Goal: Task Accomplishment & Management: Manage account settings

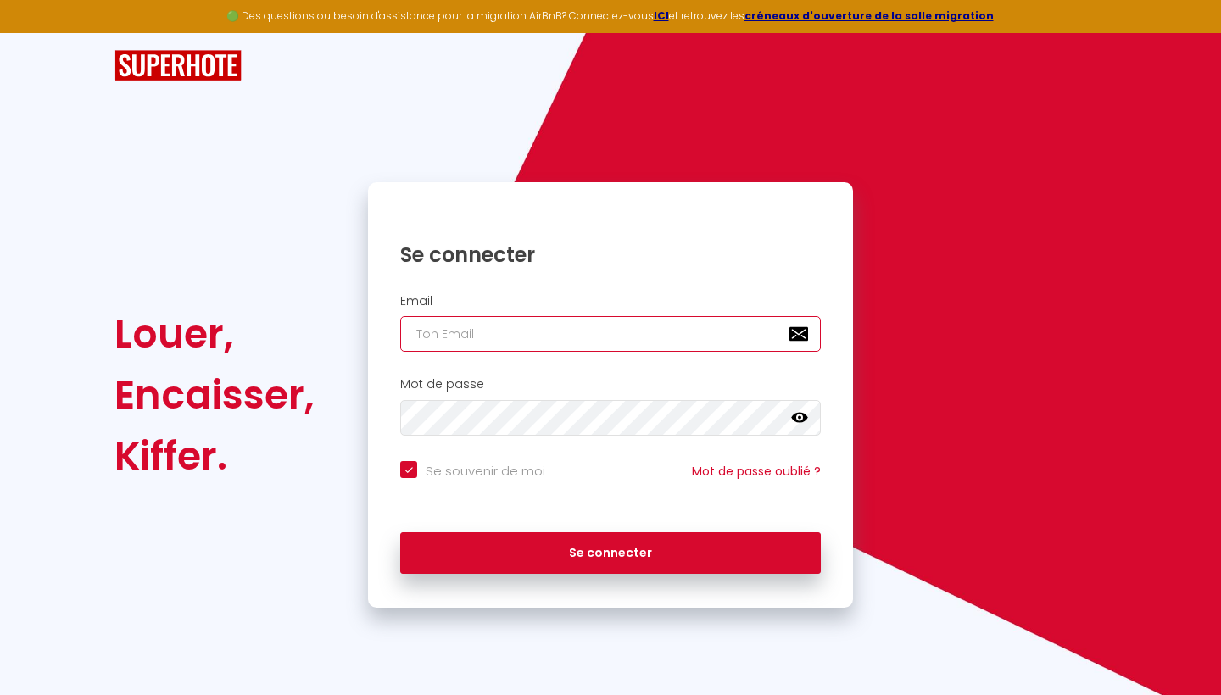
type input "[PERSON_NAME][EMAIL_ADDRESS][DOMAIN_NAME]"
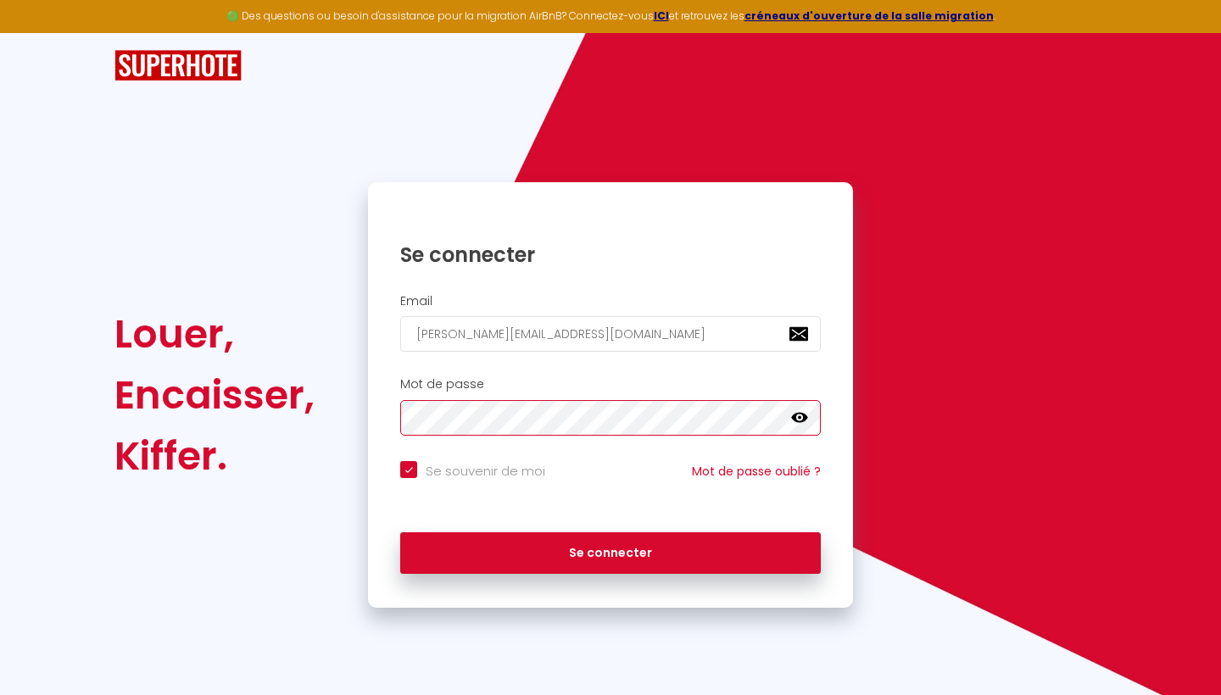
click at [611, 550] on button "Se connecter" at bounding box center [610, 554] width 421 height 42
checkbox input "true"
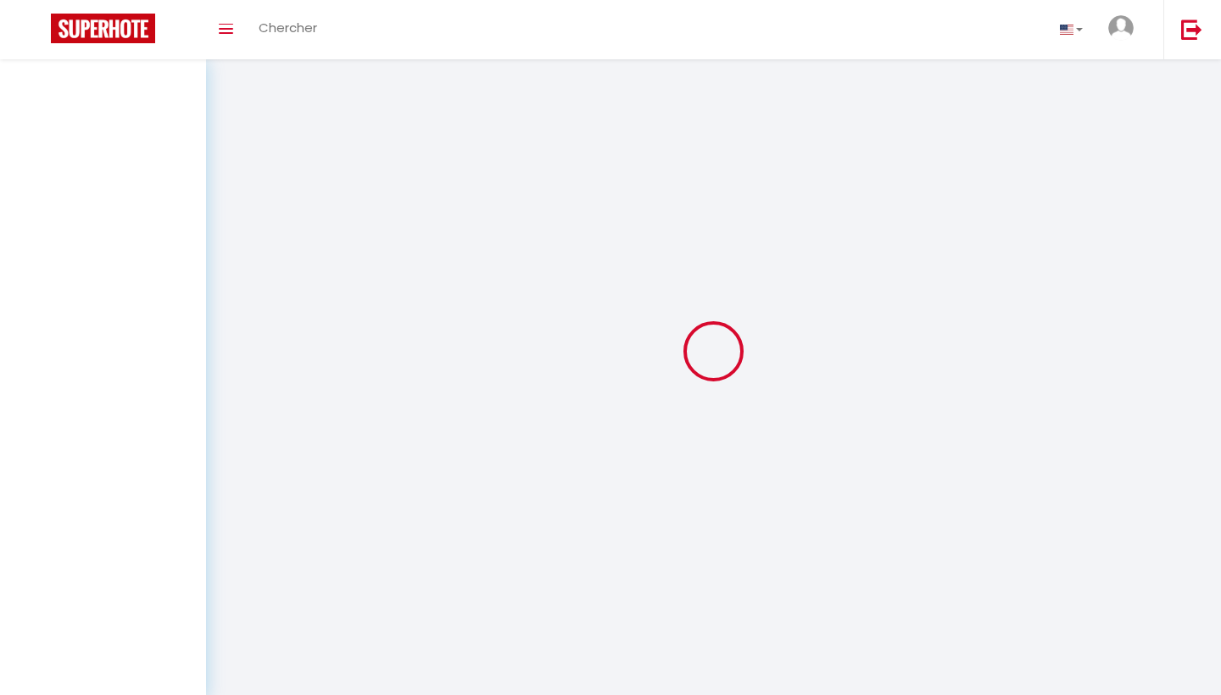
select select
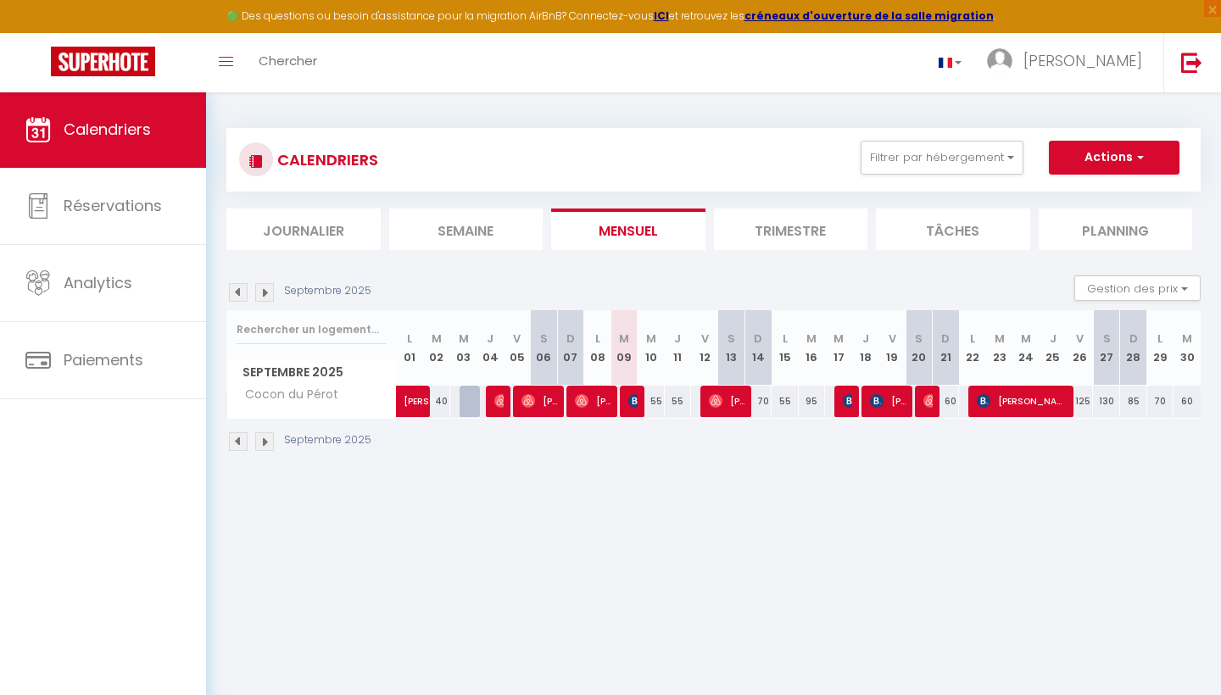
select select
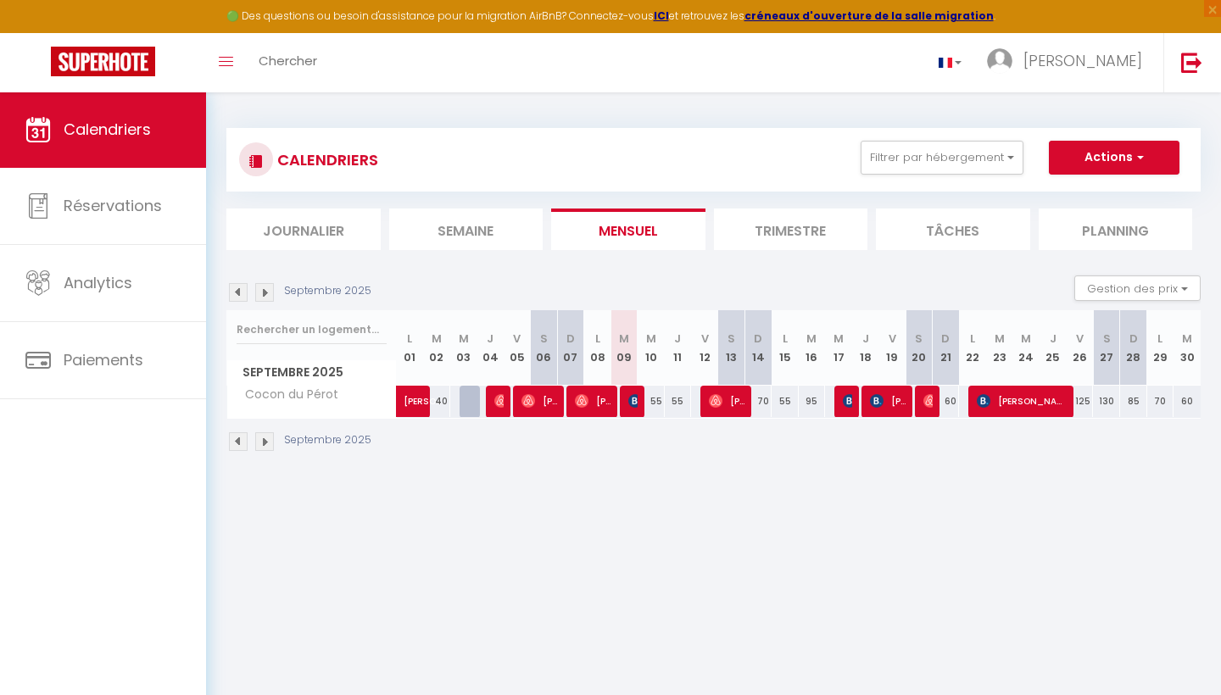
select select
click at [635, 402] on img at bounding box center [635, 401] width 14 height 14
select select "OK"
select select "KO"
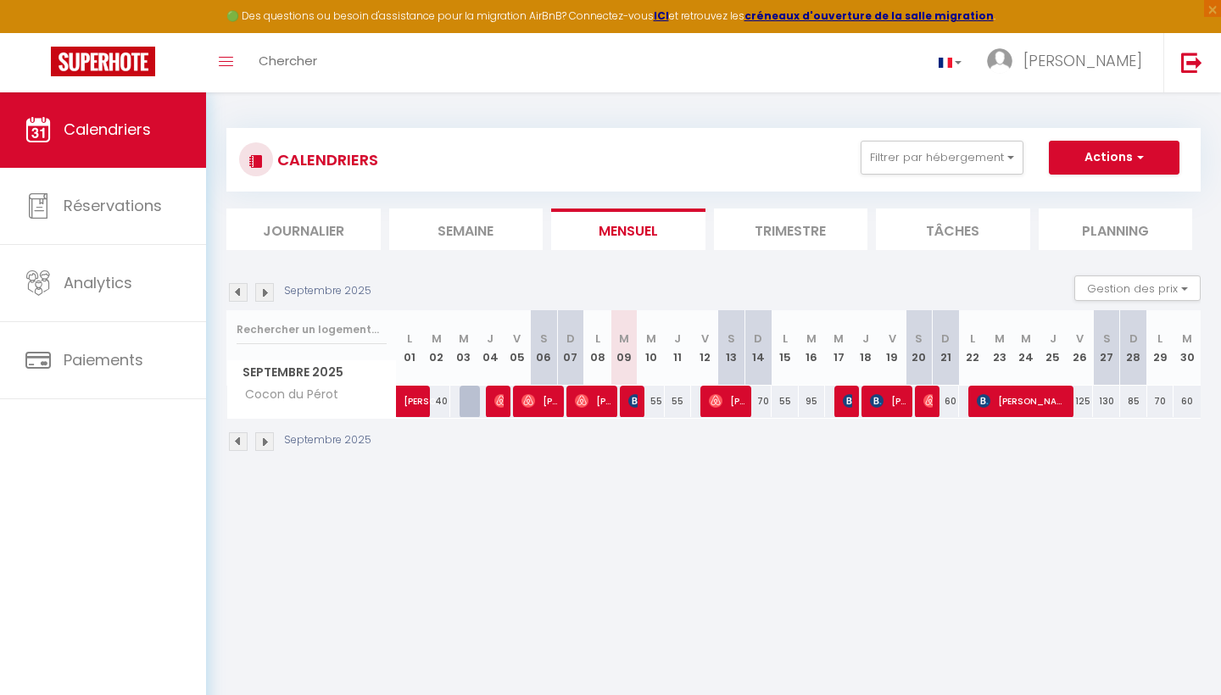
select select "0"
select select "1"
select select
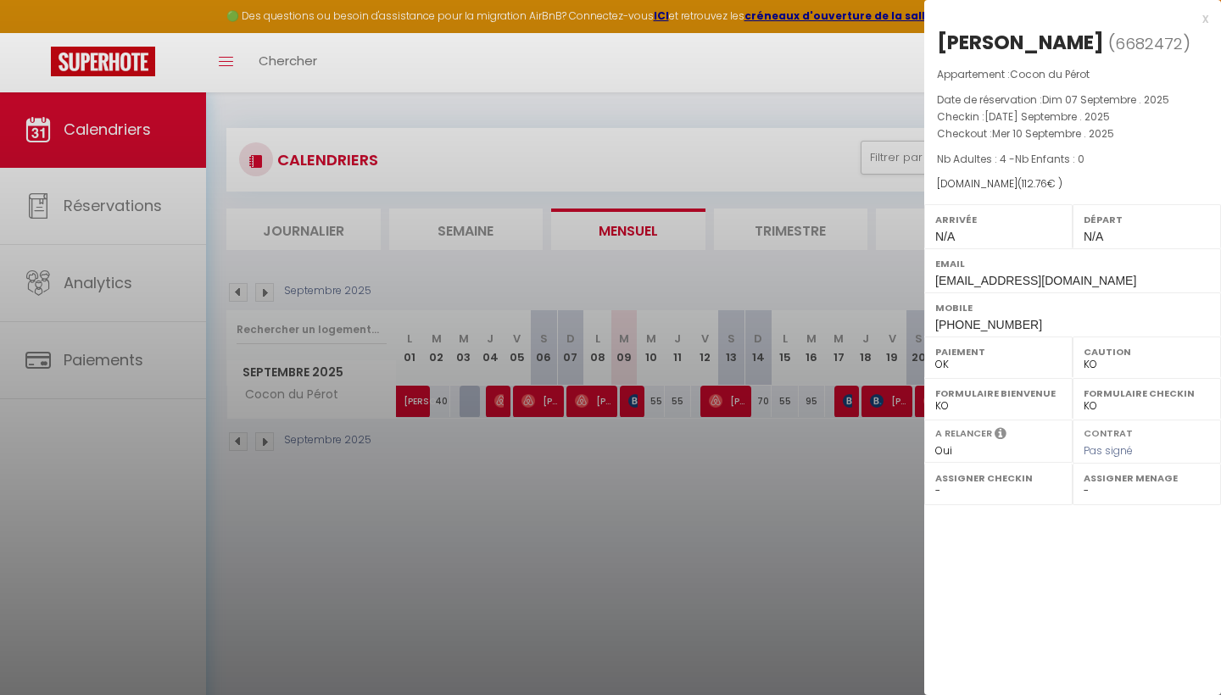
select select "49047"
click at [1201, 17] on div "x" at bounding box center [1066, 18] width 284 height 20
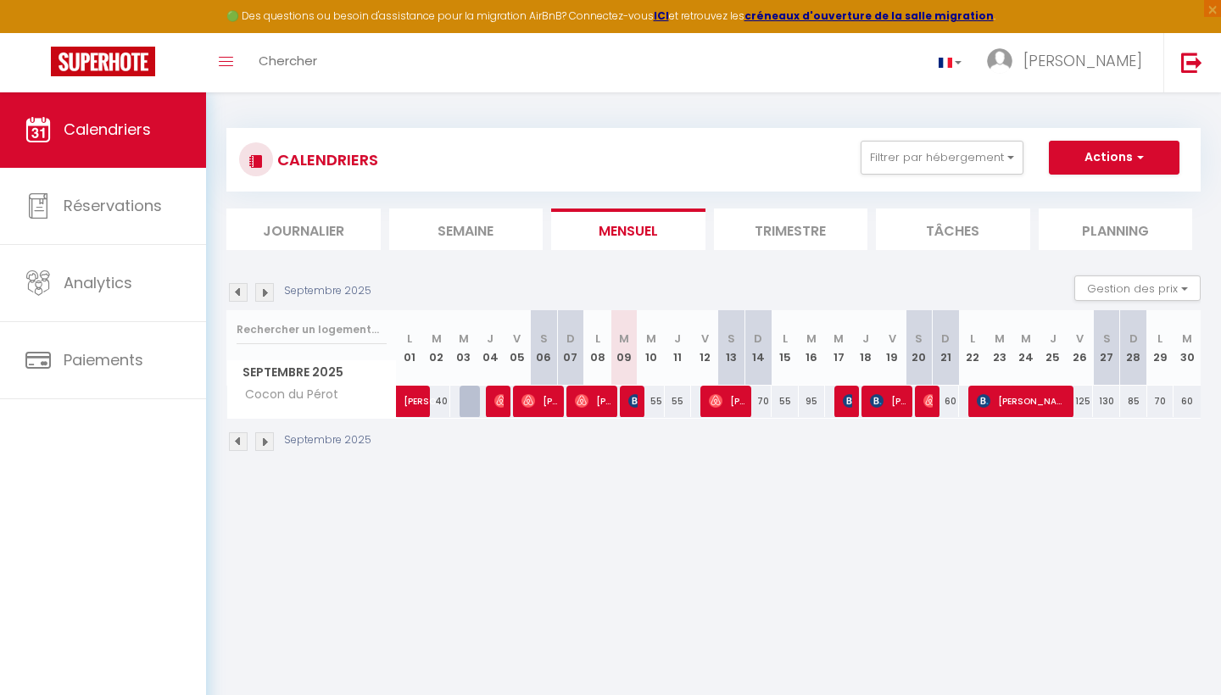
click at [722, 407] on img at bounding box center [716, 401] width 14 height 14
select select "OK"
select select
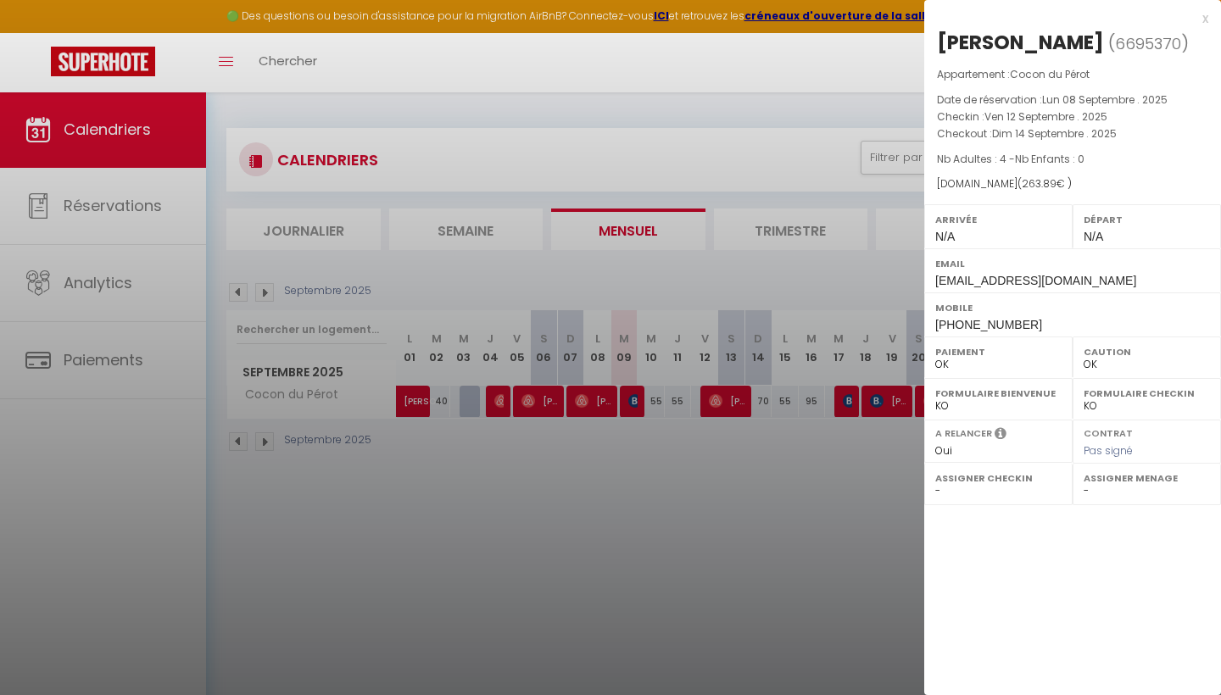
click at [1206, 20] on div "x" at bounding box center [1066, 18] width 284 height 20
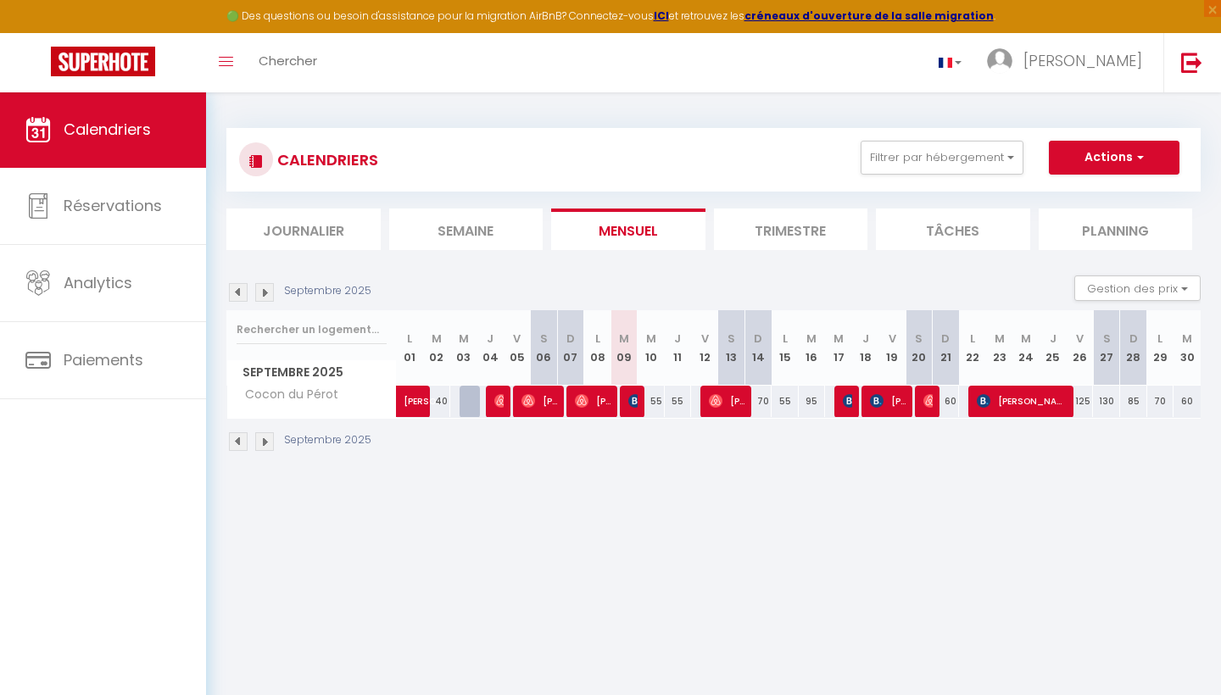
click at [997, 399] on span "[PERSON_NAME]" at bounding box center [1022, 401] width 91 height 32
select select "KO"
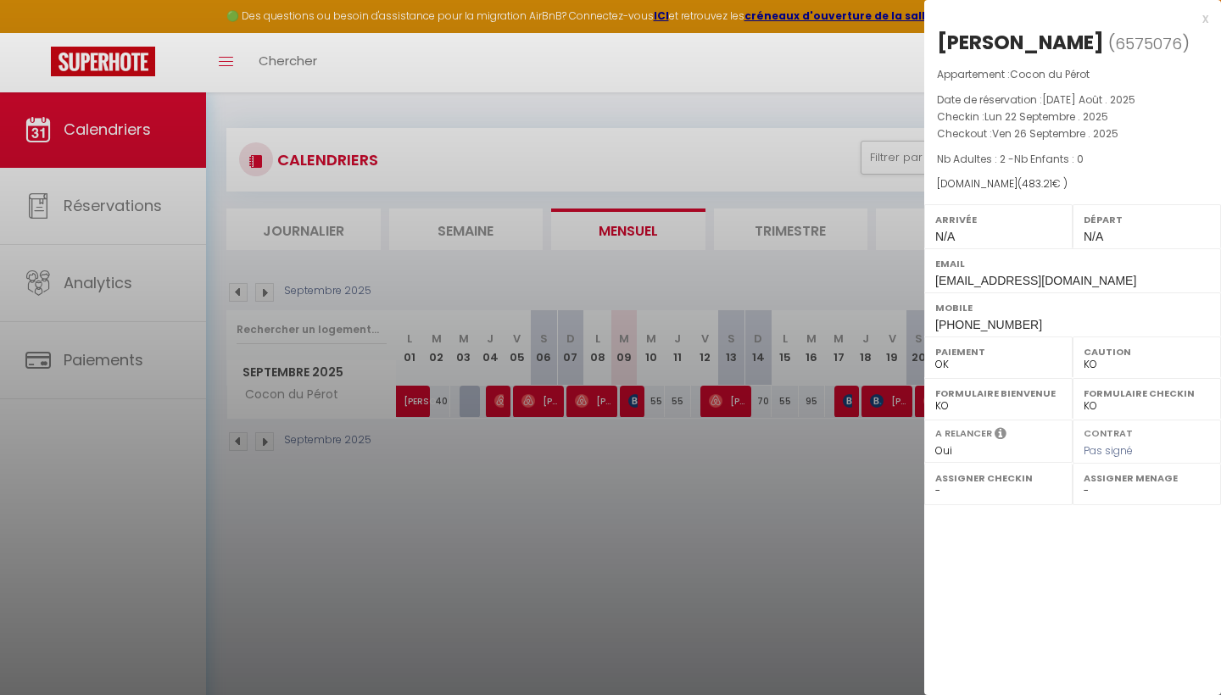
click at [1204, 20] on div "x" at bounding box center [1066, 18] width 284 height 20
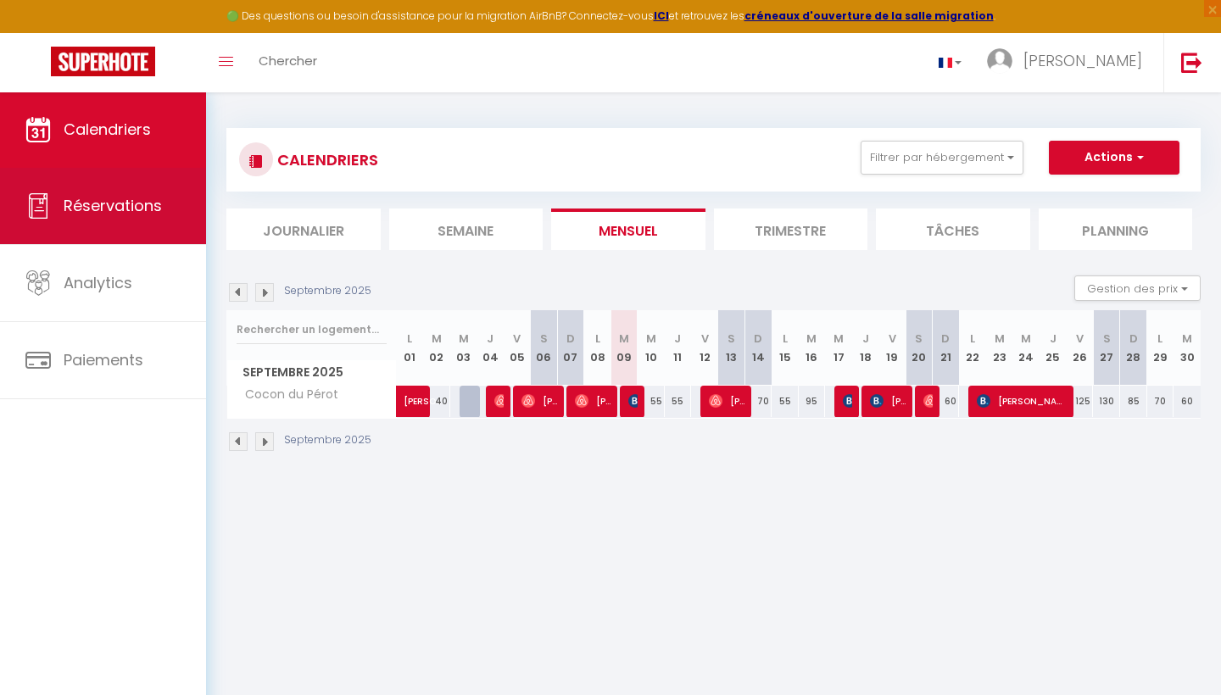
click at [150, 207] on span "Réservations" at bounding box center [113, 205] width 98 height 21
select select "not_cancelled"
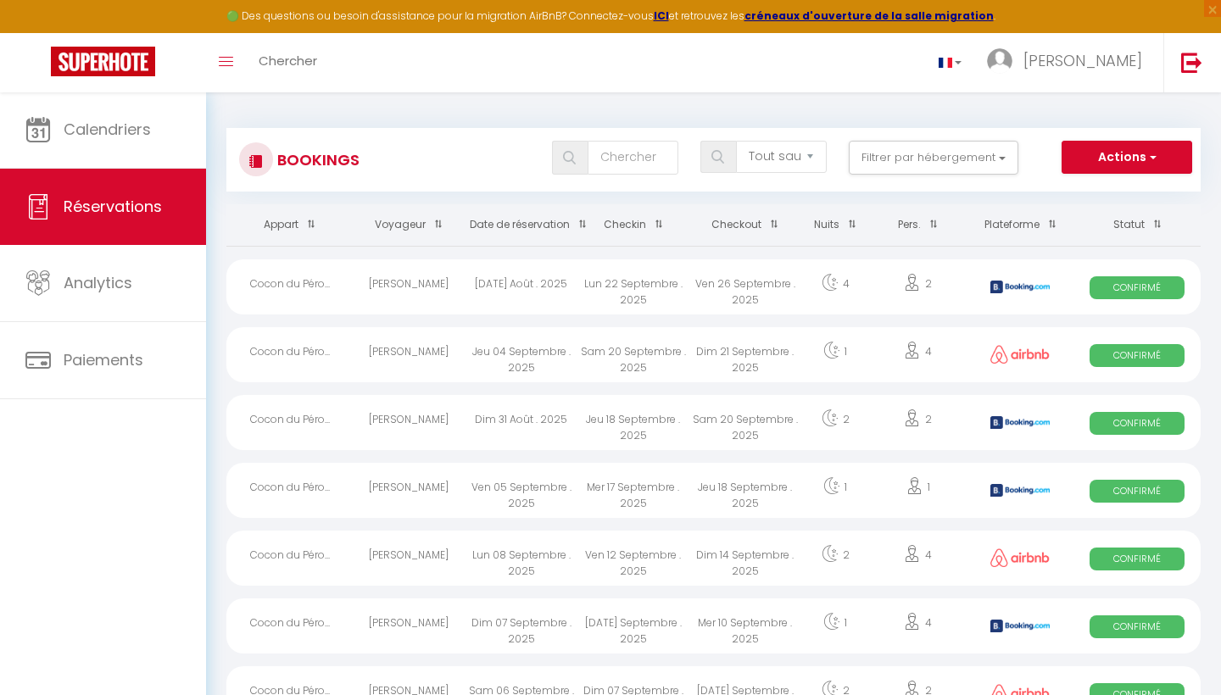
click at [523, 224] on th "Date de réservation" at bounding box center [522, 225] width 112 height 42
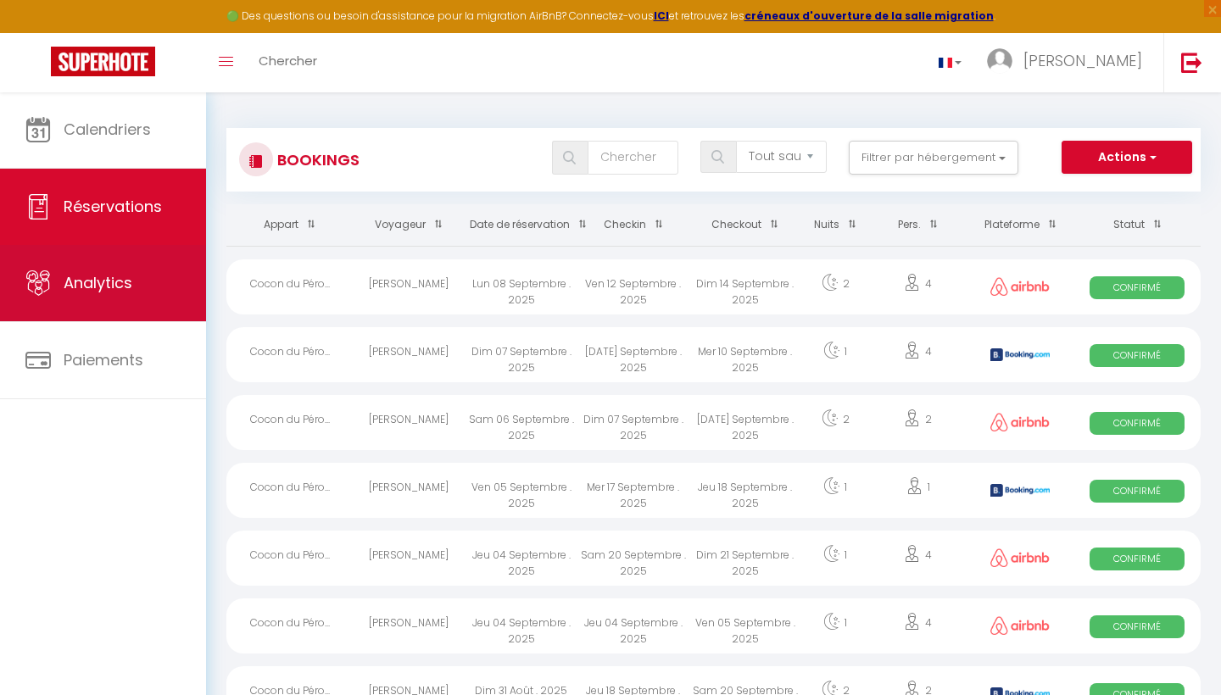
click at [135, 298] on link "Analytics" at bounding box center [103, 283] width 206 height 76
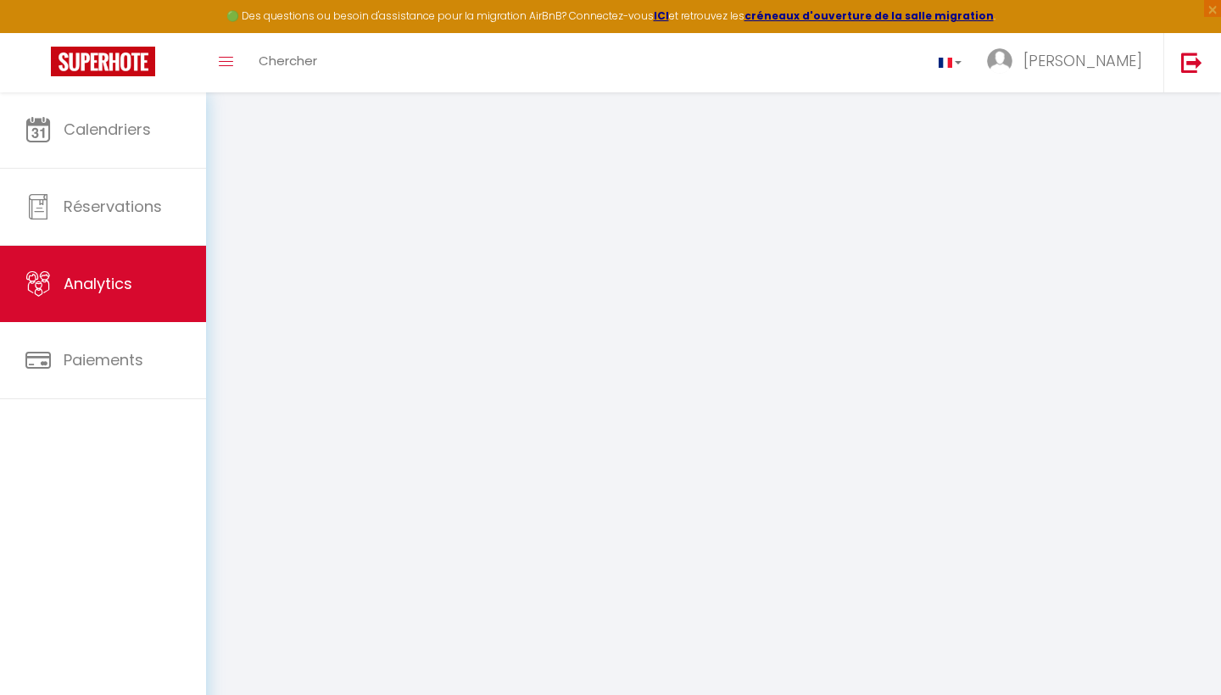
select select "2025"
select select "9"
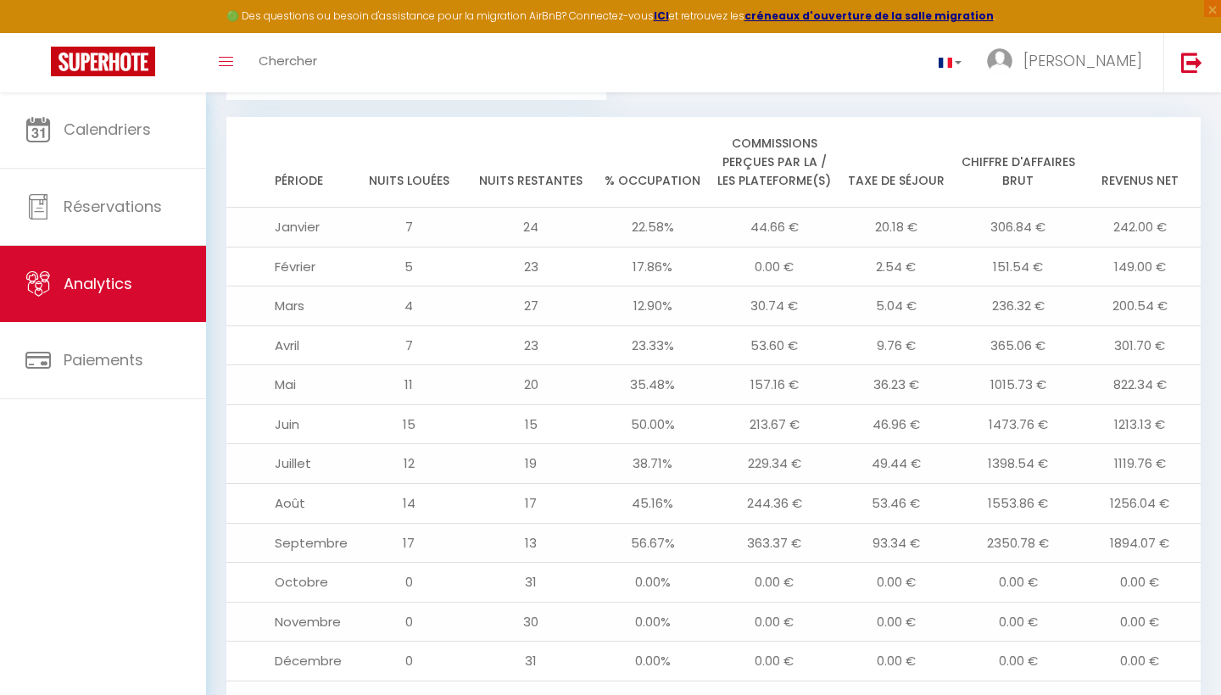
scroll to position [1807, 0]
